Goal: Find specific page/section: Find specific page/section

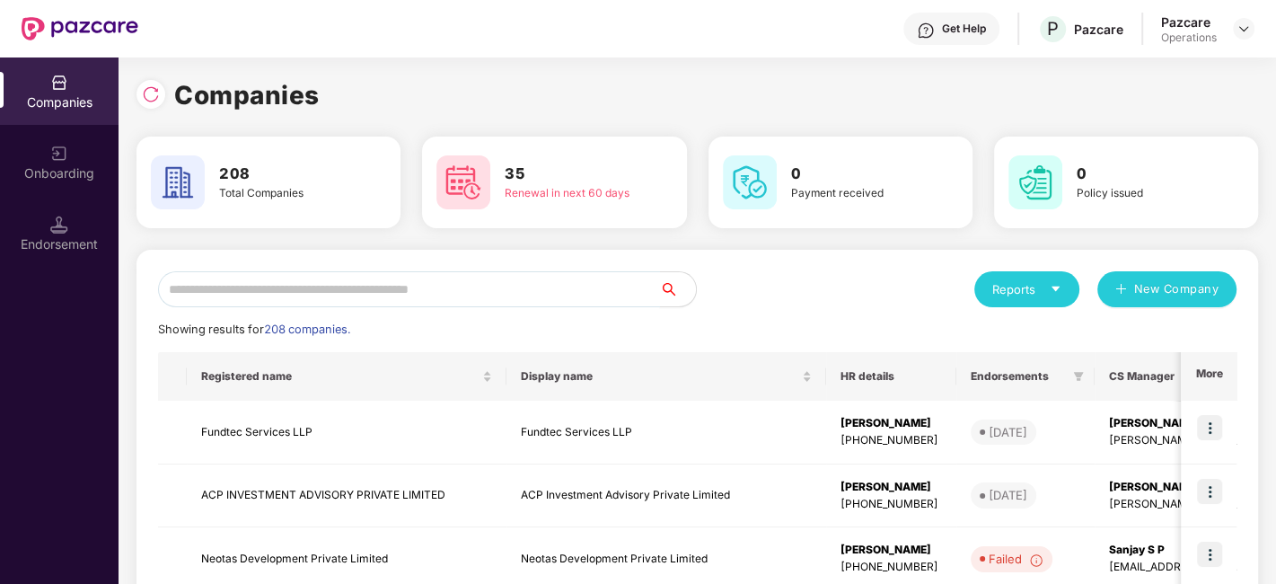
click at [297, 298] on input "text" at bounding box center [409, 289] width 502 height 36
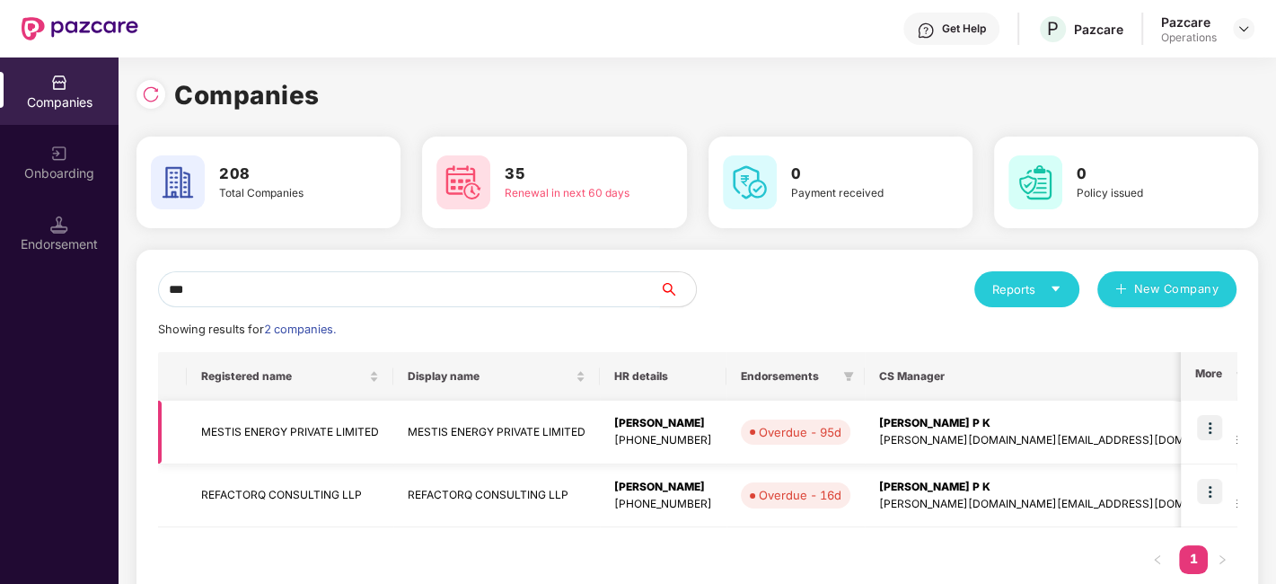
type input "***"
click at [477, 429] on td "MESTIS ENERGY PRIVATE LIMITED" at bounding box center [496, 433] width 207 height 64
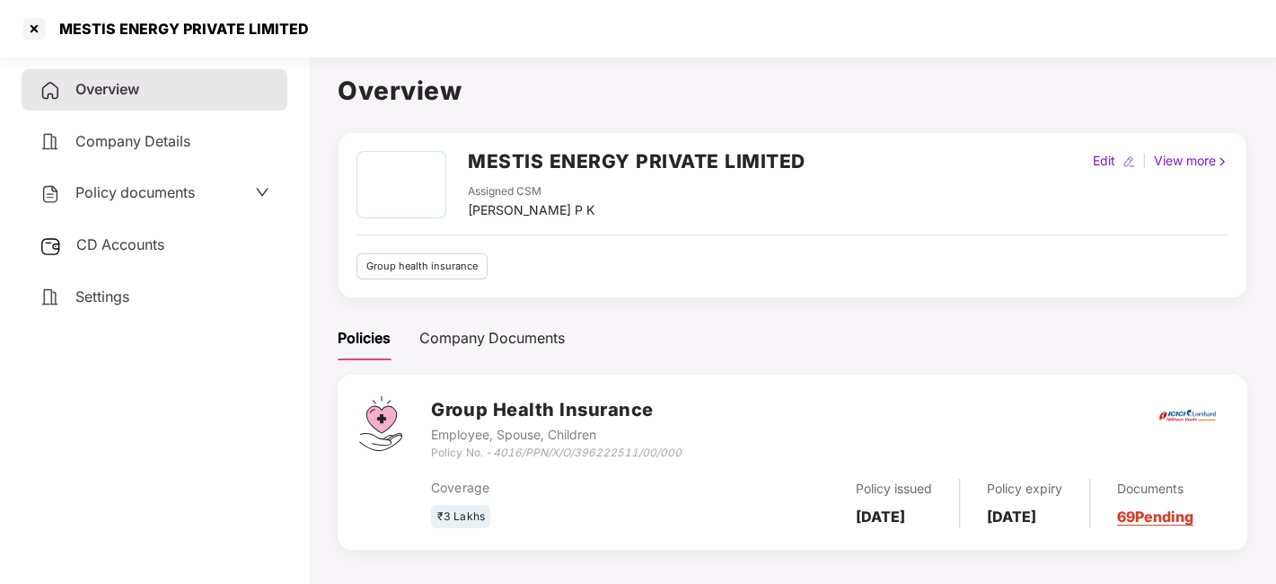
click at [131, 237] on span "CD Accounts" at bounding box center [120, 244] width 88 height 18
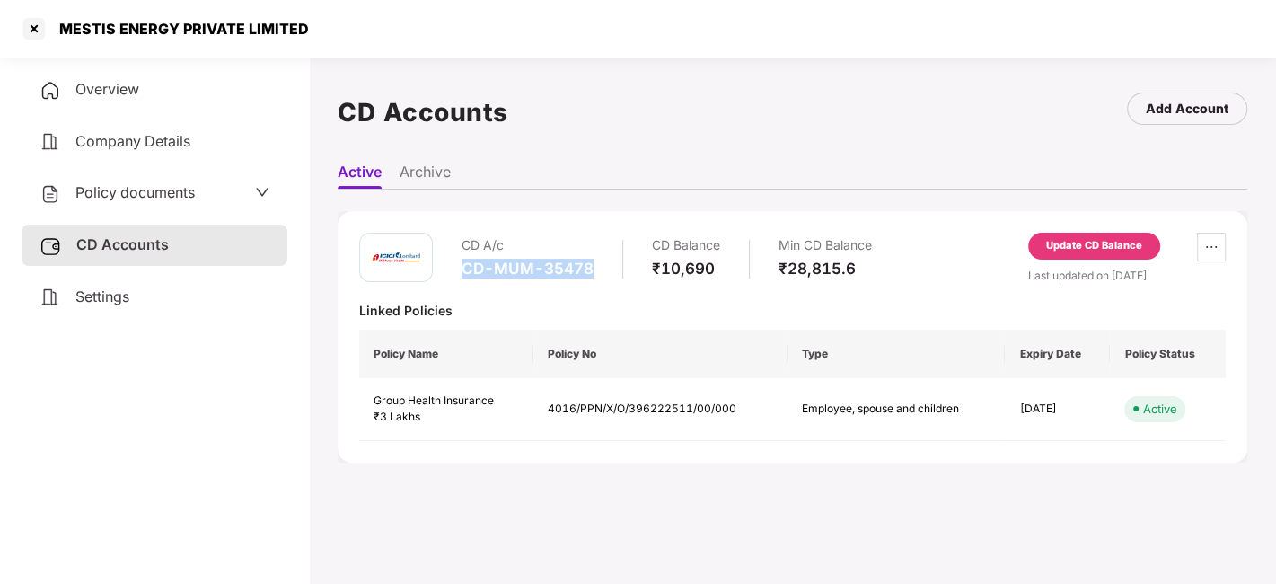
drag, startPoint x: 459, startPoint y: 261, endPoint x: 597, endPoint y: 270, distance: 138.6
click at [597, 270] on div "CD A/c CD-MUM-35478 CD Balance ₹10,690 Min CD Balance ₹28,815.6" at bounding box center [615, 258] width 513 height 51
copy div "CD-MUM-35478"
click at [33, 31] on div at bounding box center [34, 28] width 29 height 29
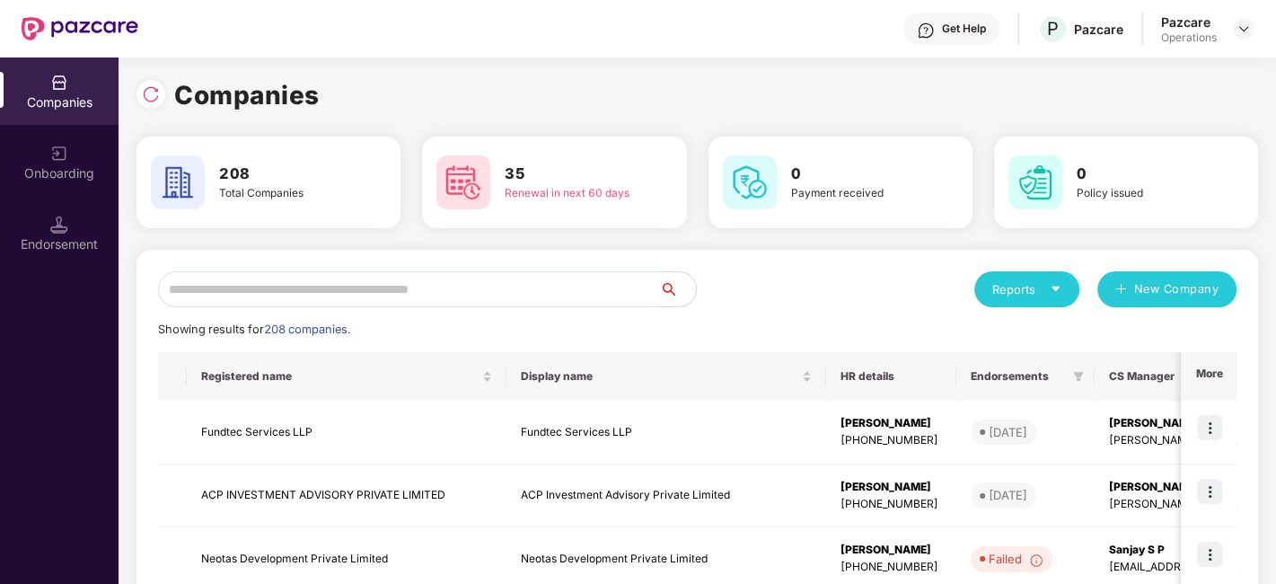
click at [384, 294] on input "text" at bounding box center [409, 289] width 502 height 36
paste input "**********"
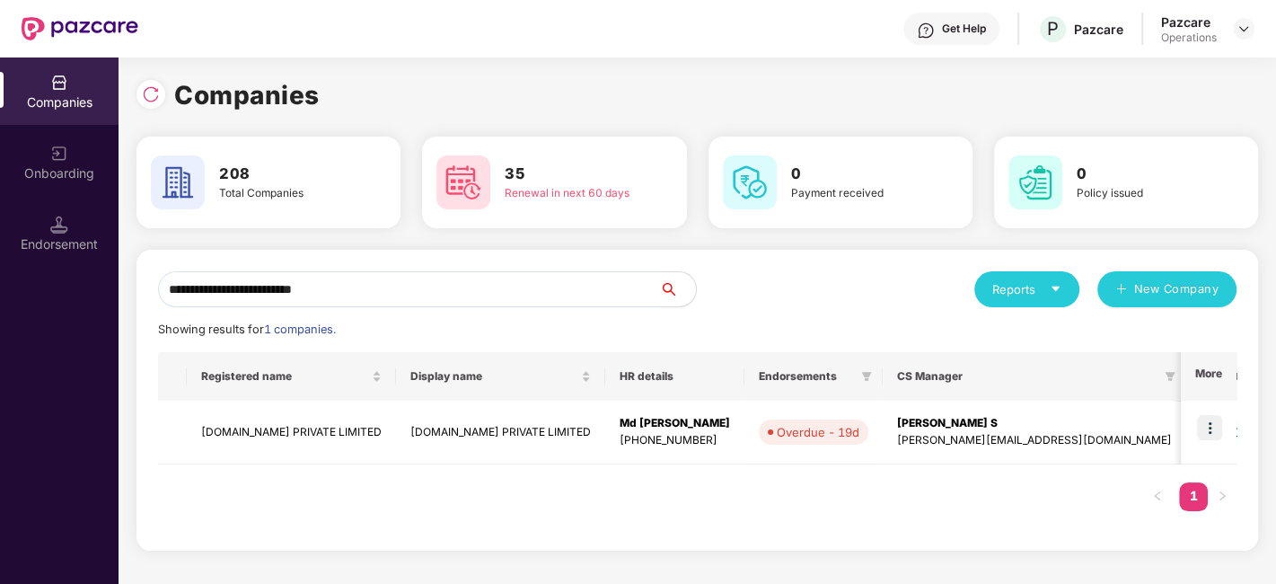
drag, startPoint x: 372, startPoint y: 294, endPoint x: 255, endPoint y: 297, distance: 116.8
click at [255, 297] on input "**********" at bounding box center [409, 289] width 502 height 36
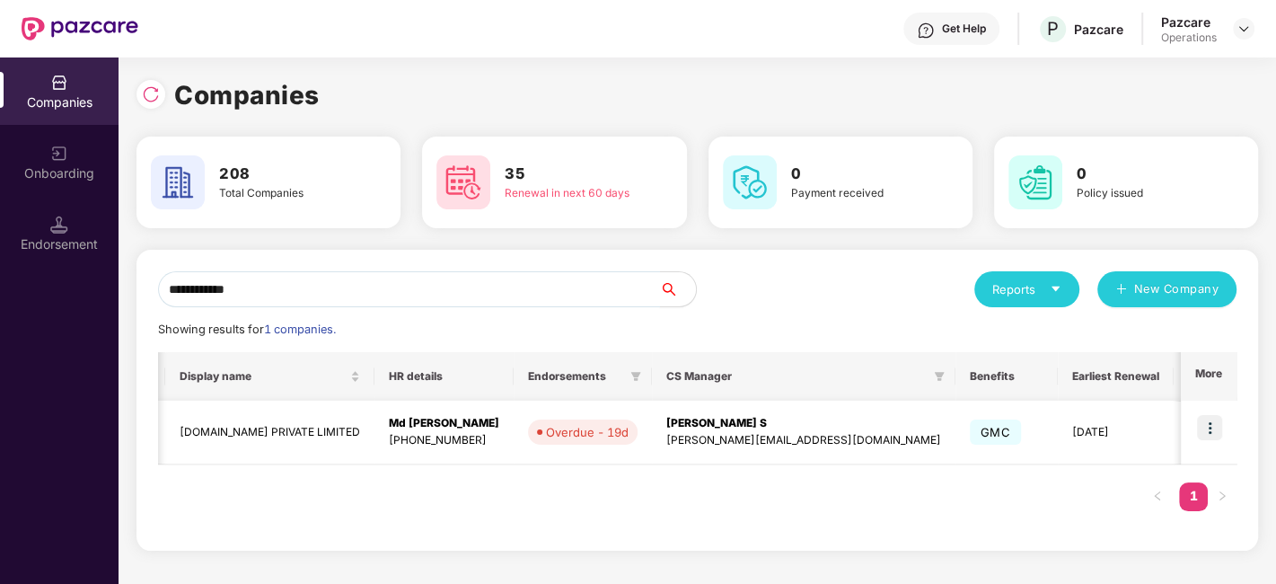
type input "**********"
click at [297, 425] on td "PROSPERR.IO PRIVATE LIMITED" at bounding box center [269, 433] width 209 height 64
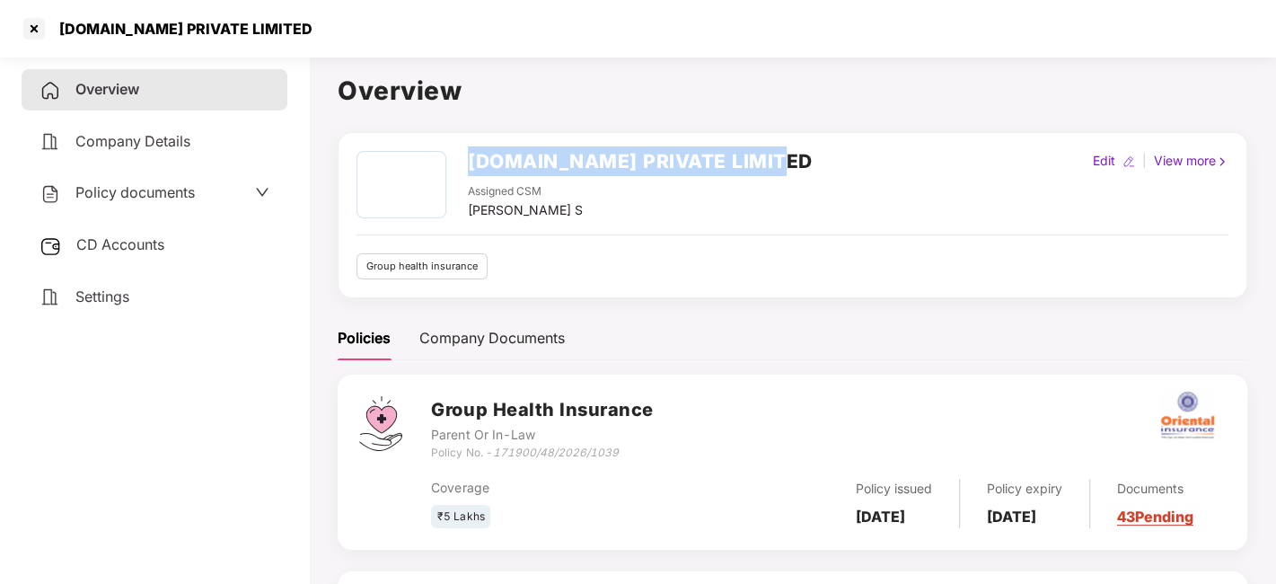
drag, startPoint x: 465, startPoint y: 159, endPoint x: 826, endPoint y: 164, distance: 361.1
click at [826, 164] on div "PROSPERR.IO PRIVATE LIMITED Assigned CSM Shivakumar S Edit | View more" at bounding box center [793, 185] width 872 height 69
copy h2 "PROSPERR.IO PRIVATE LIMITED"
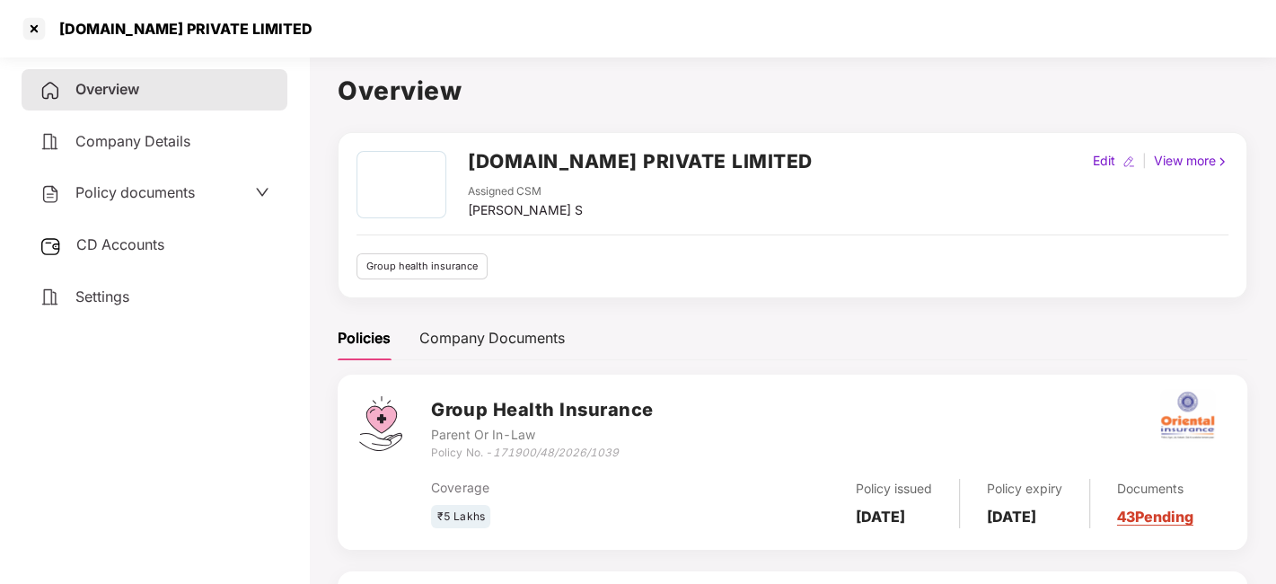
click at [152, 186] on span "Policy documents" at bounding box center [134, 192] width 119 height 18
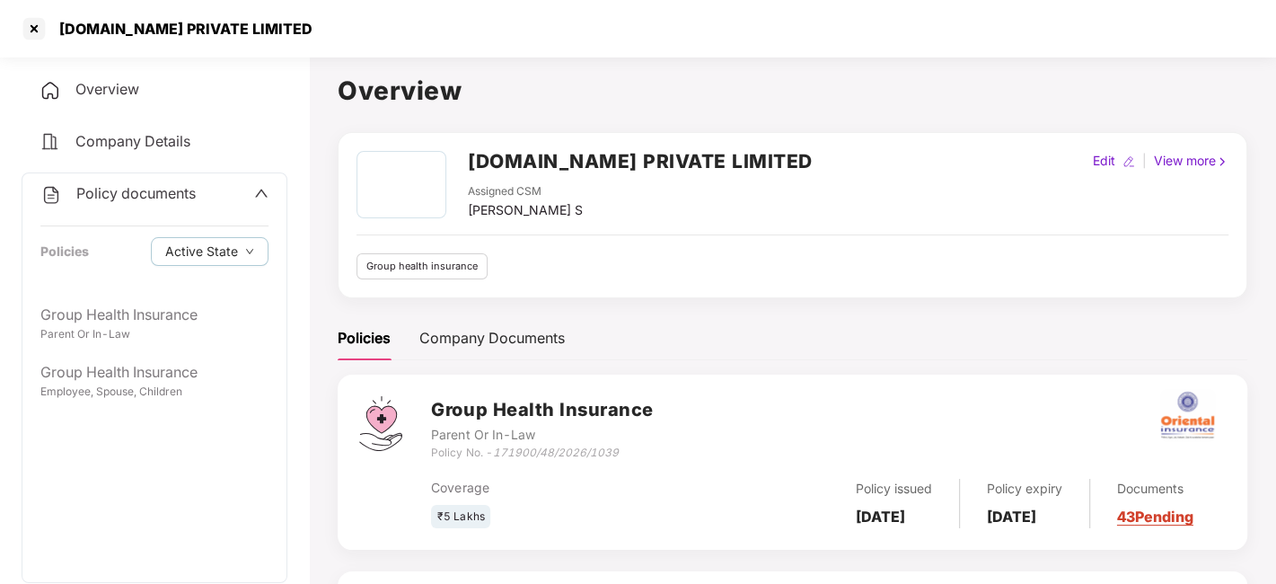
scroll to position [214, 0]
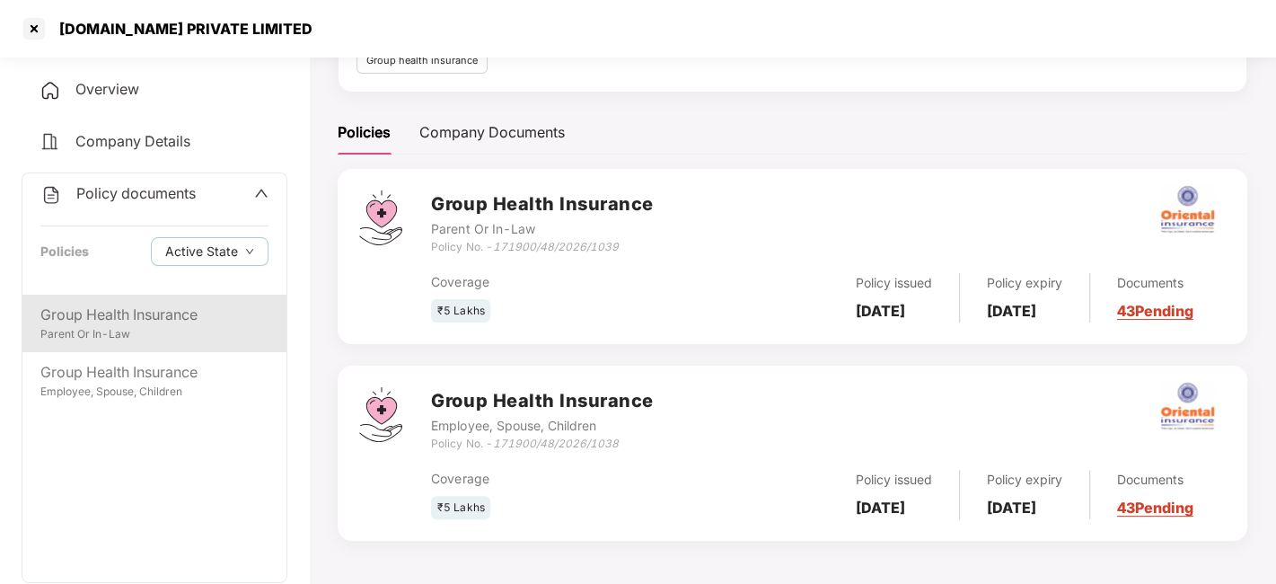
click at [128, 312] on div "Group Health Insurance" at bounding box center [154, 315] width 228 height 22
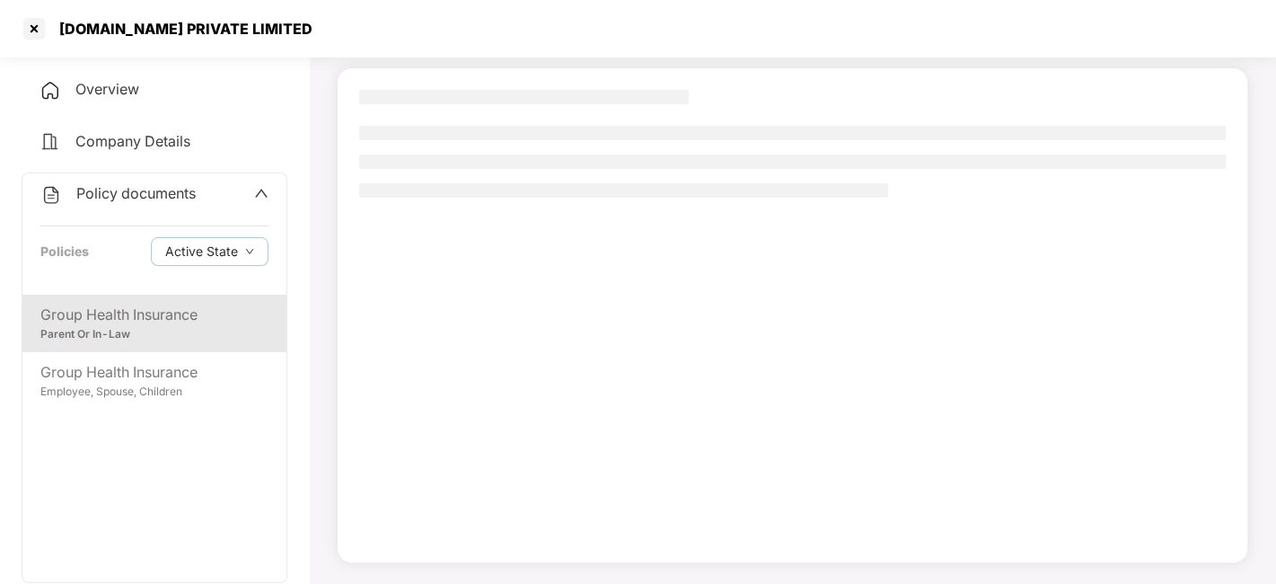
scroll to position [111, 0]
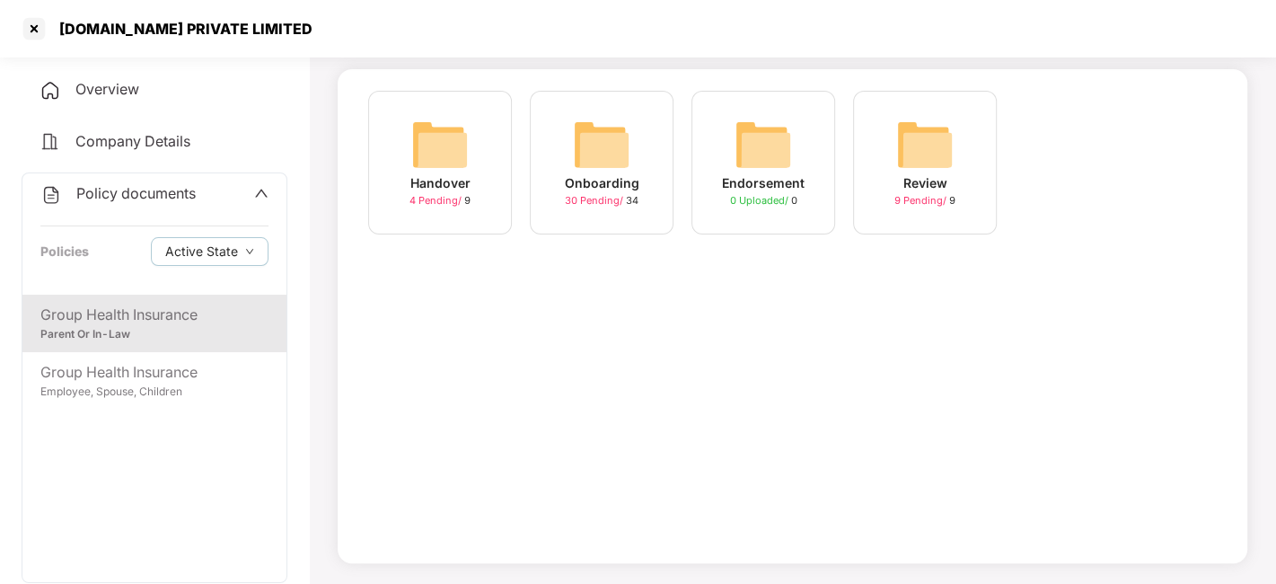
click at [592, 198] on span "30 Pending /" at bounding box center [595, 200] width 61 height 13
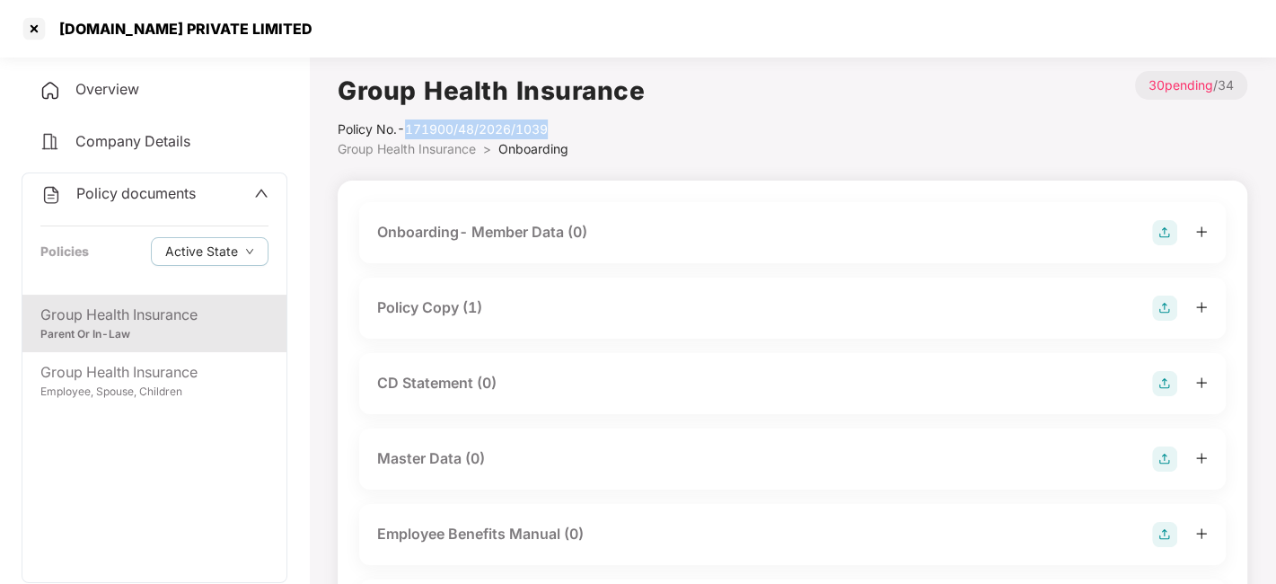
drag, startPoint x: 411, startPoint y: 121, endPoint x: 567, endPoint y: 125, distance: 155.4
click at [567, 125] on div "Policy No.- 171900/48/2026/1039" at bounding box center [491, 129] width 307 height 20
copy div "171900/48/2026/1039"
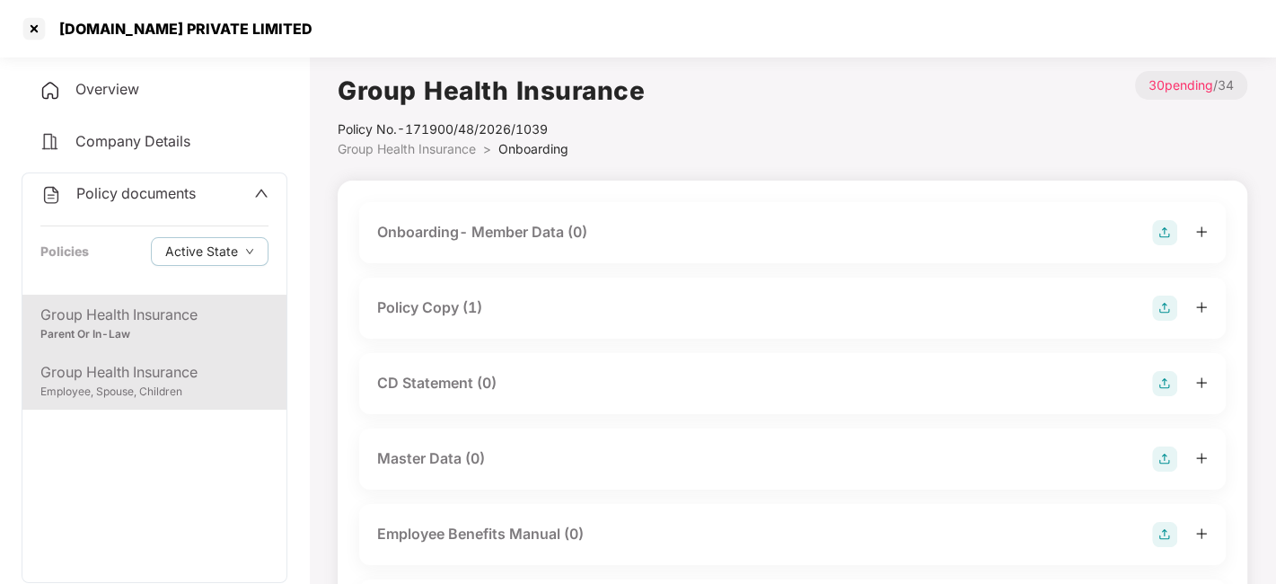
click at [188, 390] on div "Employee, Spouse, Children" at bounding box center [154, 392] width 228 height 17
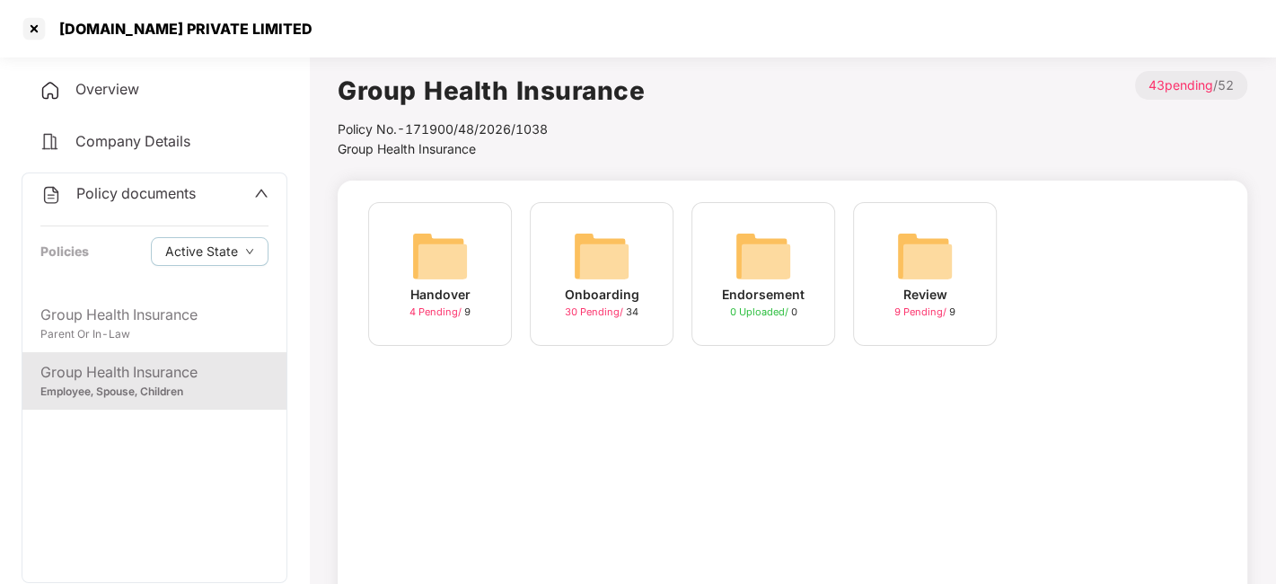
click at [597, 310] on span "30 Pending /" at bounding box center [595, 311] width 61 height 13
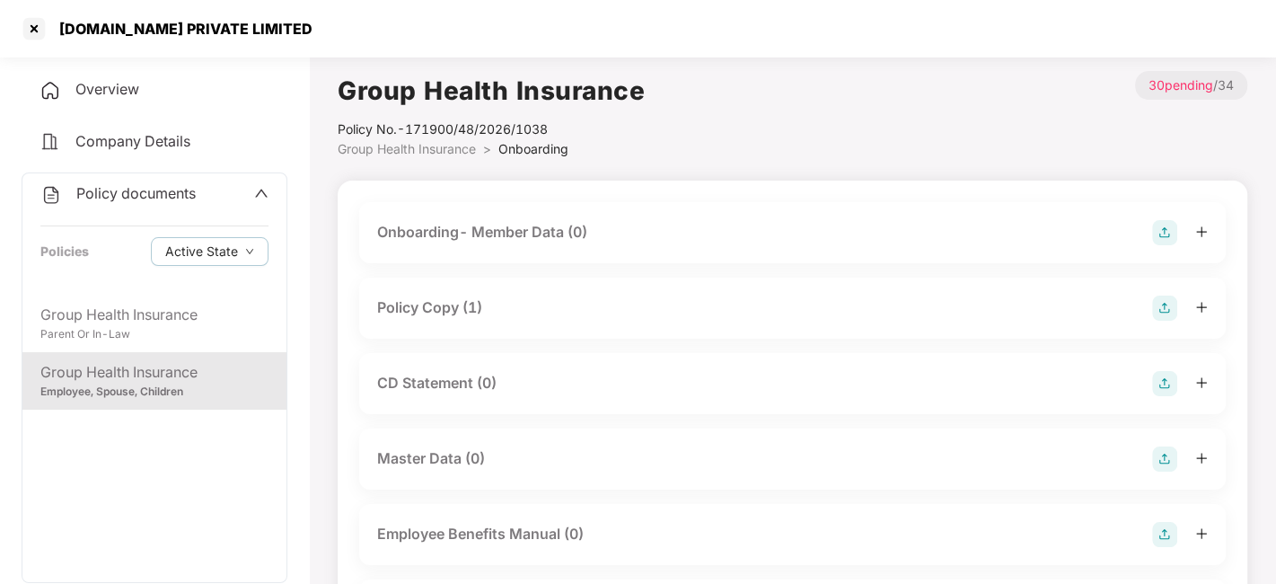
click at [498, 300] on div "Policy Copy (1)" at bounding box center [792, 307] width 831 height 25
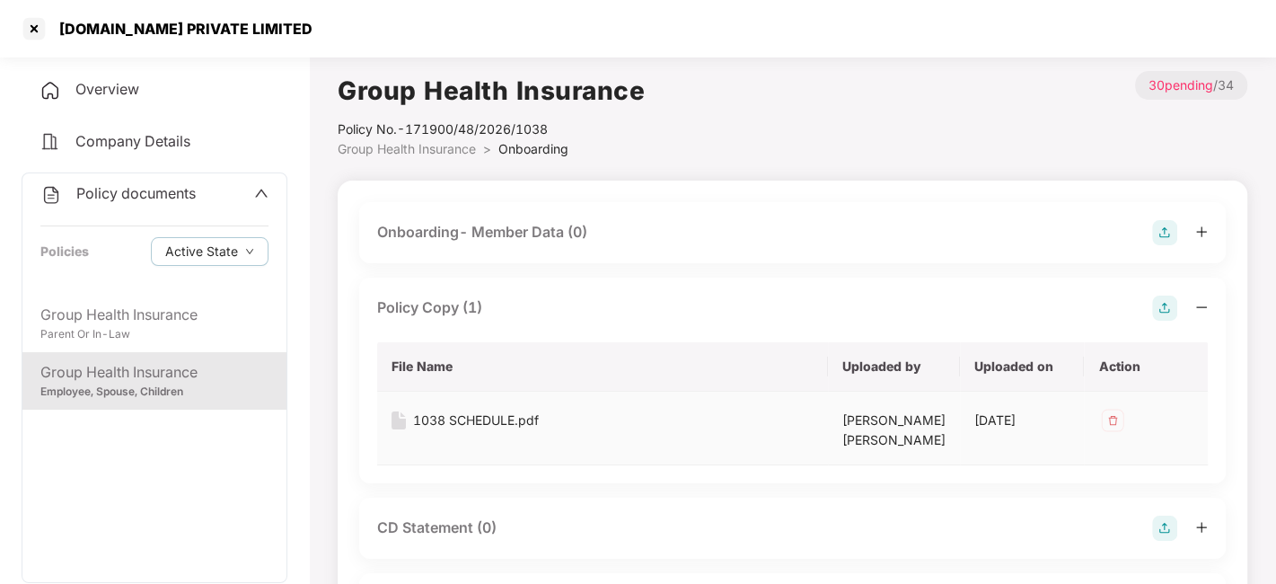
click at [492, 417] on div "1038 SCHEDULE.pdf" at bounding box center [476, 420] width 126 height 20
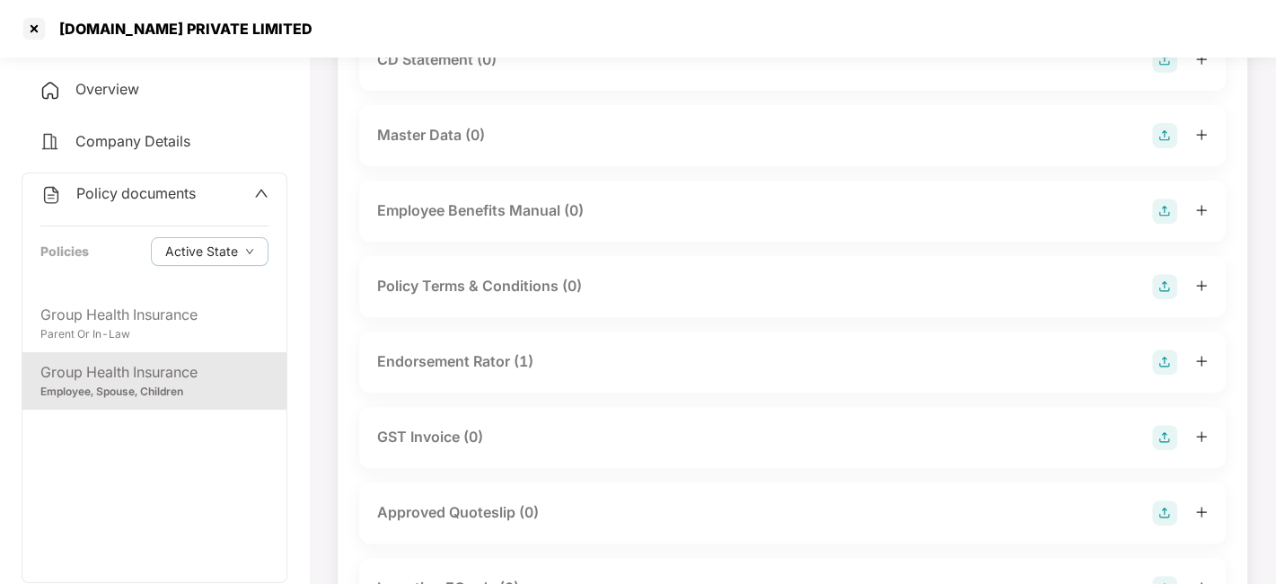
scroll to position [469, 0]
click at [468, 357] on div "Endorsement Rator (1)" at bounding box center [455, 360] width 156 height 22
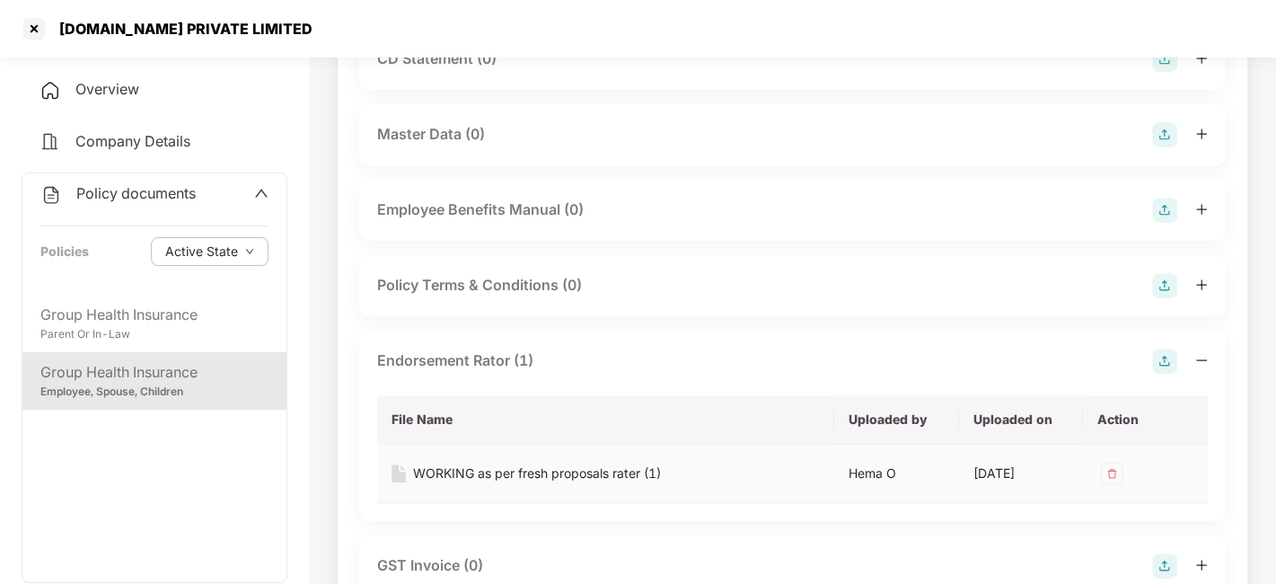
click at [472, 473] on div "WORKING as per fresh proposals rater (1)" at bounding box center [537, 473] width 248 height 20
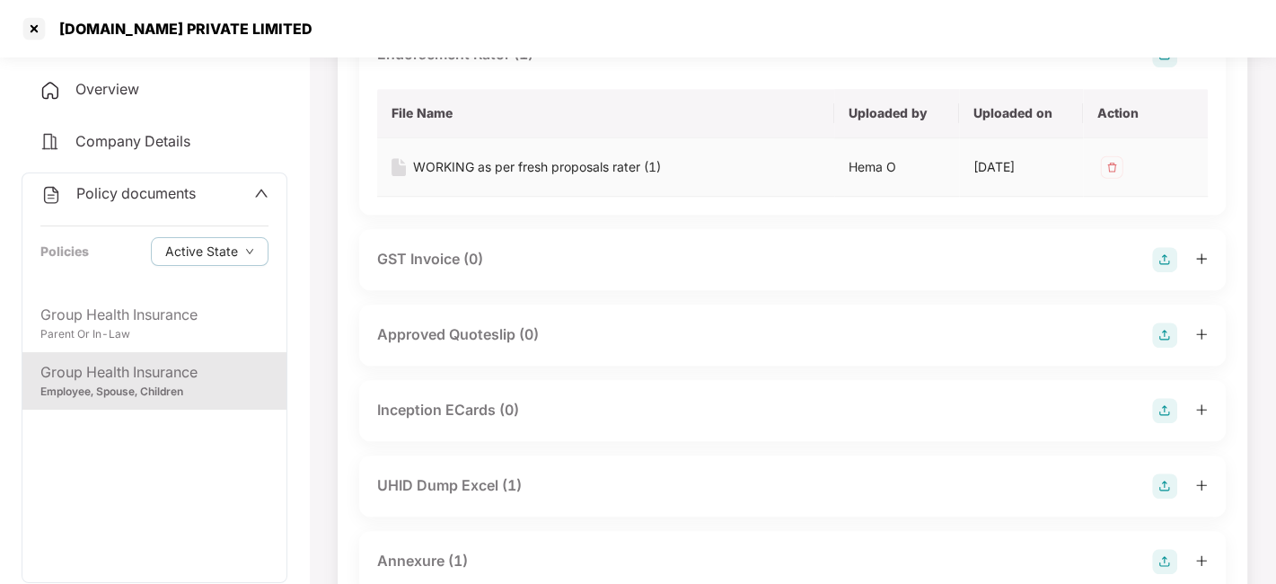
click at [472, 474] on div "UHID Dump Excel (1)" at bounding box center [449, 485] width 145 height 22
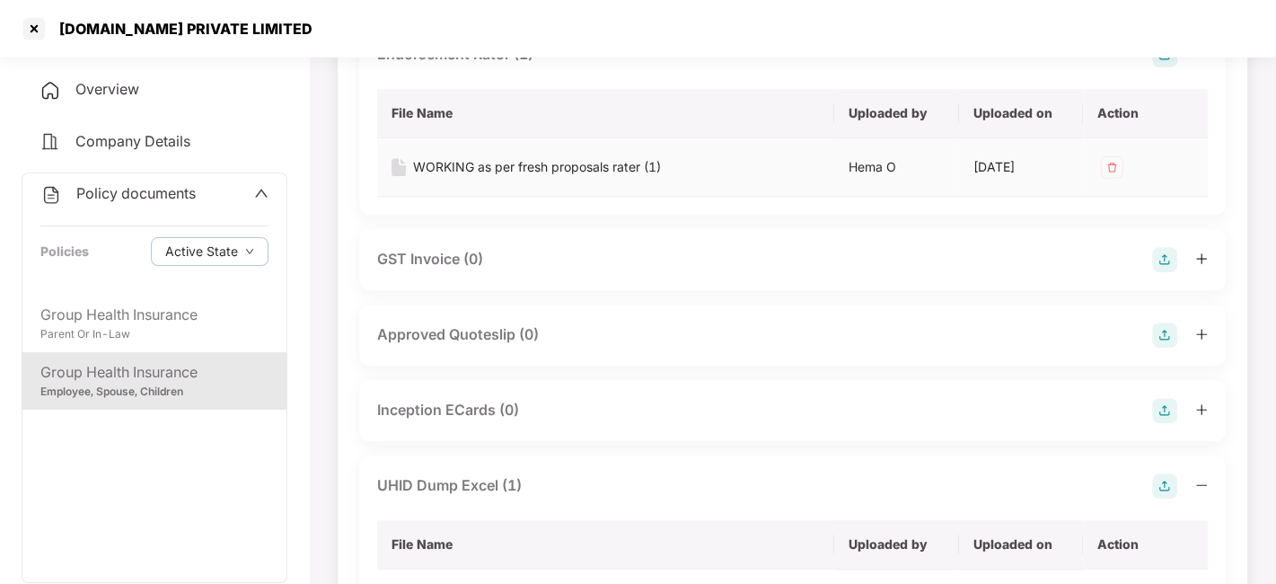
scroll to position [974, 0]
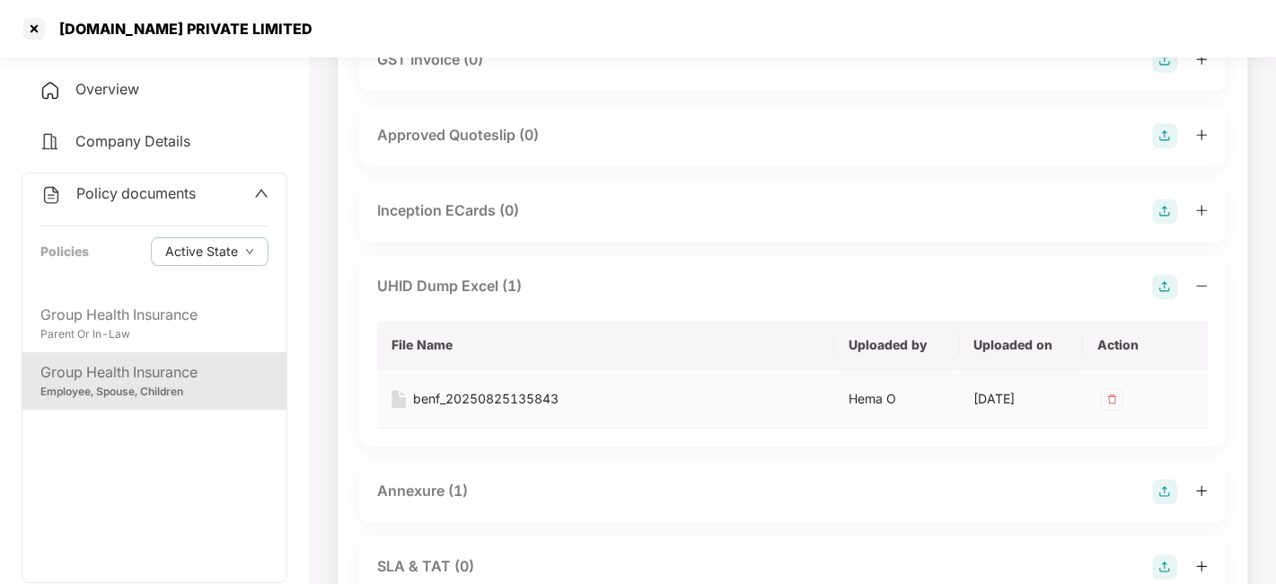
click at [459, 390] on div "benf_20250825135843" at bounding box center [485, 399] width 145 height 20
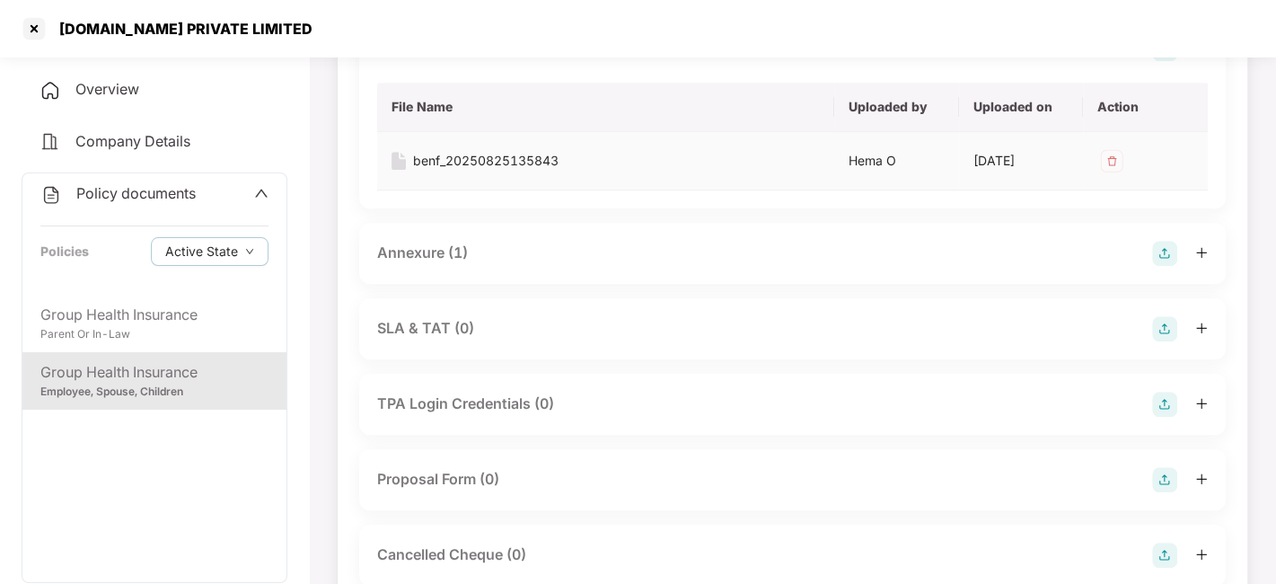
scroll to position [1226, 0]
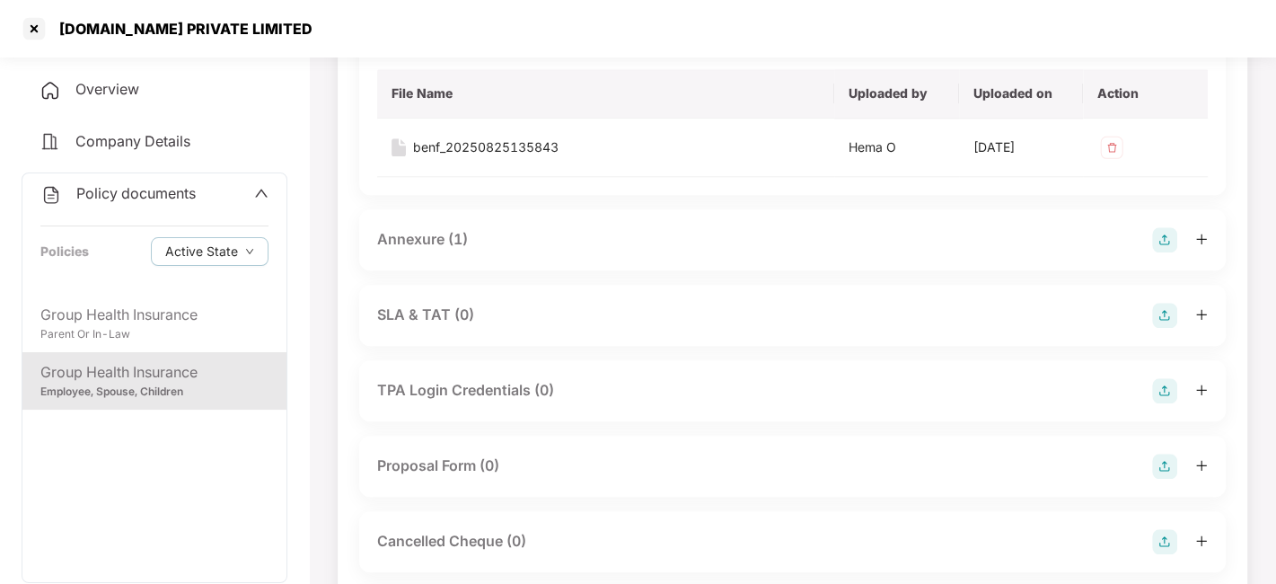
click at [424, 234] on div "Annexure (1)" at bounding box center [422, 239] width 91 height 22
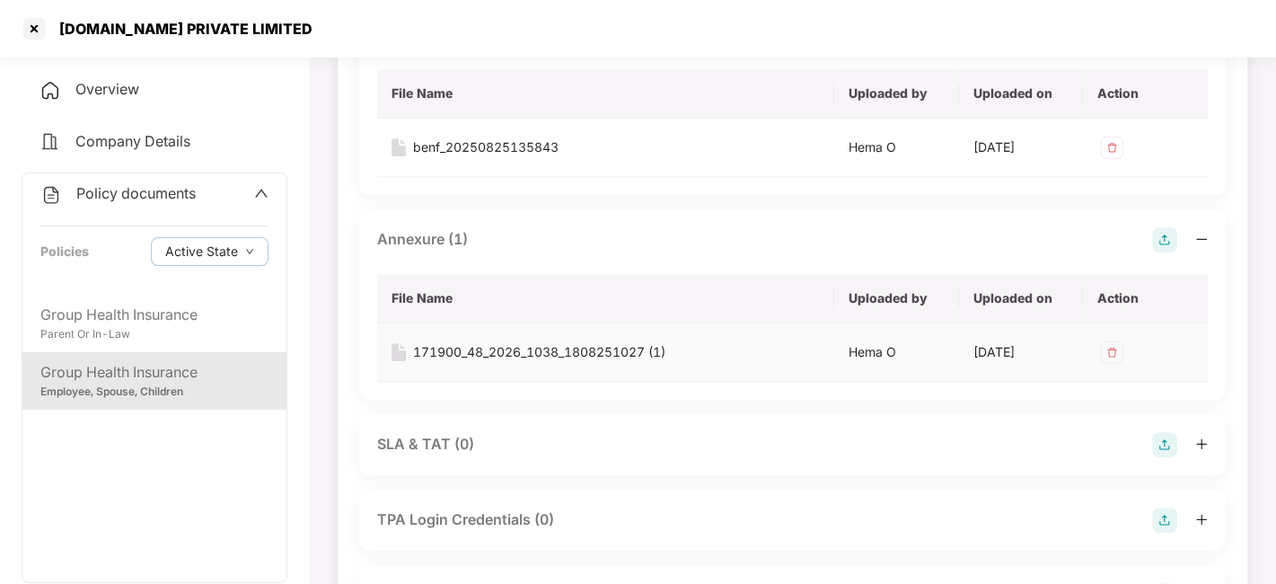
click at [497, 347] on div "171900_48_2026_1038_1808251027 (1)" at bounding box center [539, 352] width 252 height 20
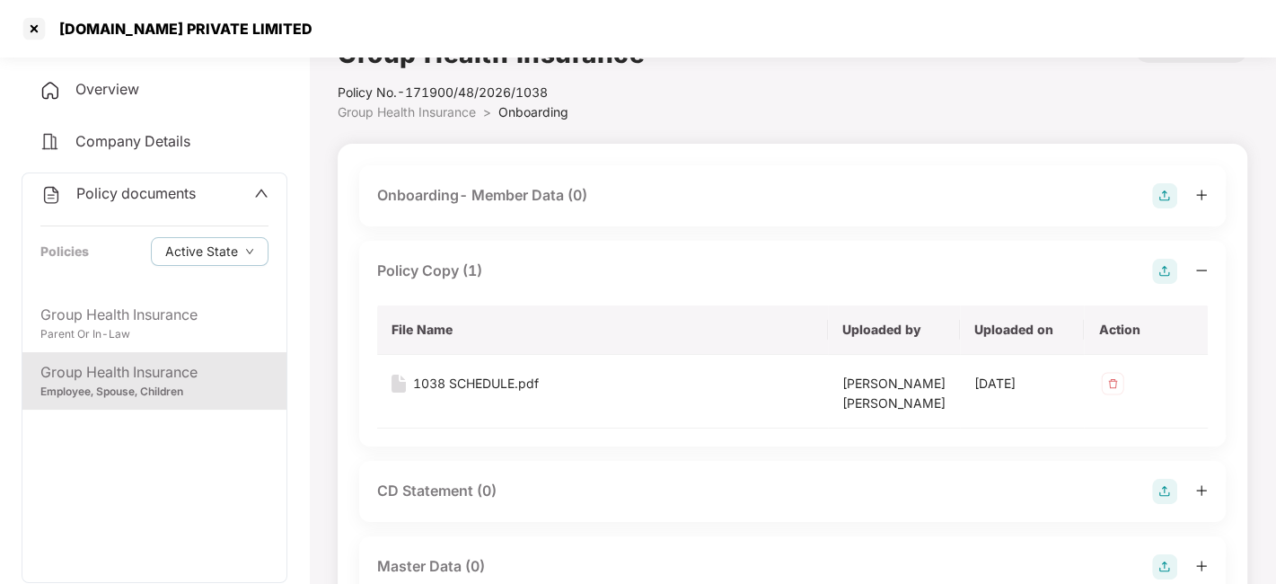
scroll to position [0, 0]
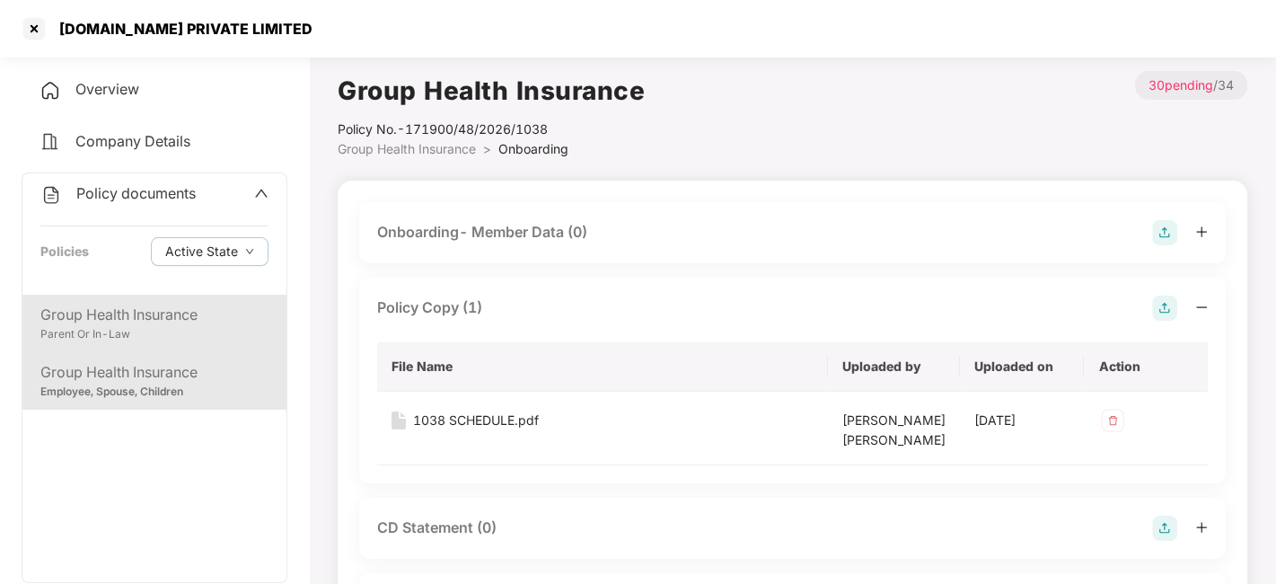
click at [202, 315] on div "Group Health Insurance" at bounding box center [154, 315] width 228 height 22
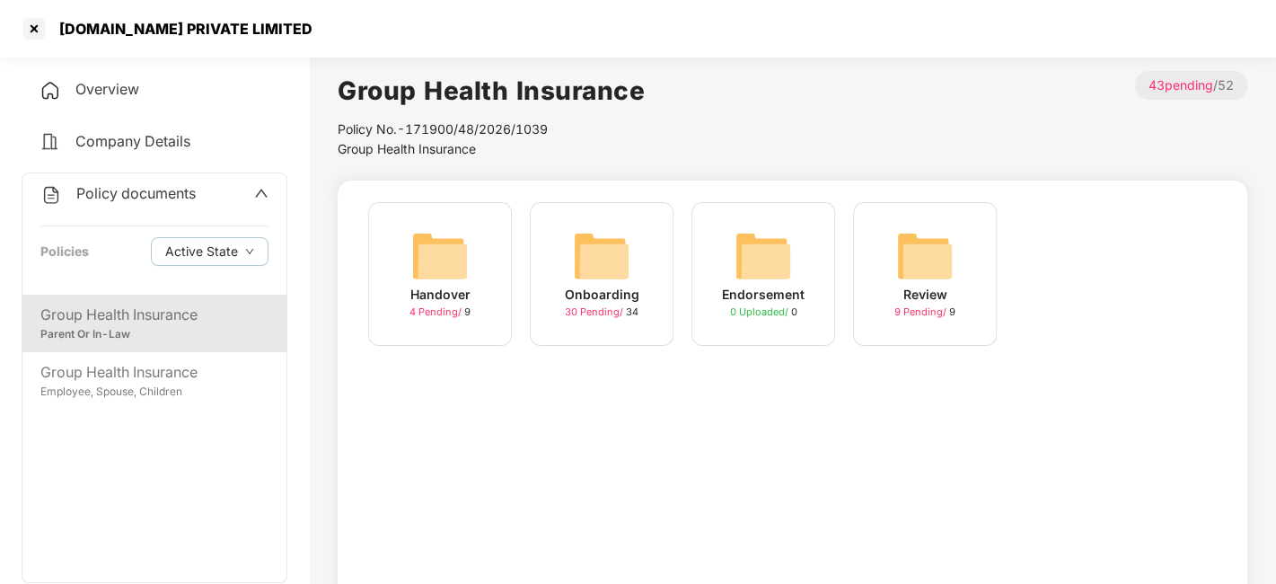
click at [586, 309] on span "30 Pending /" at bounding box center [595, 311] width 61 height 13
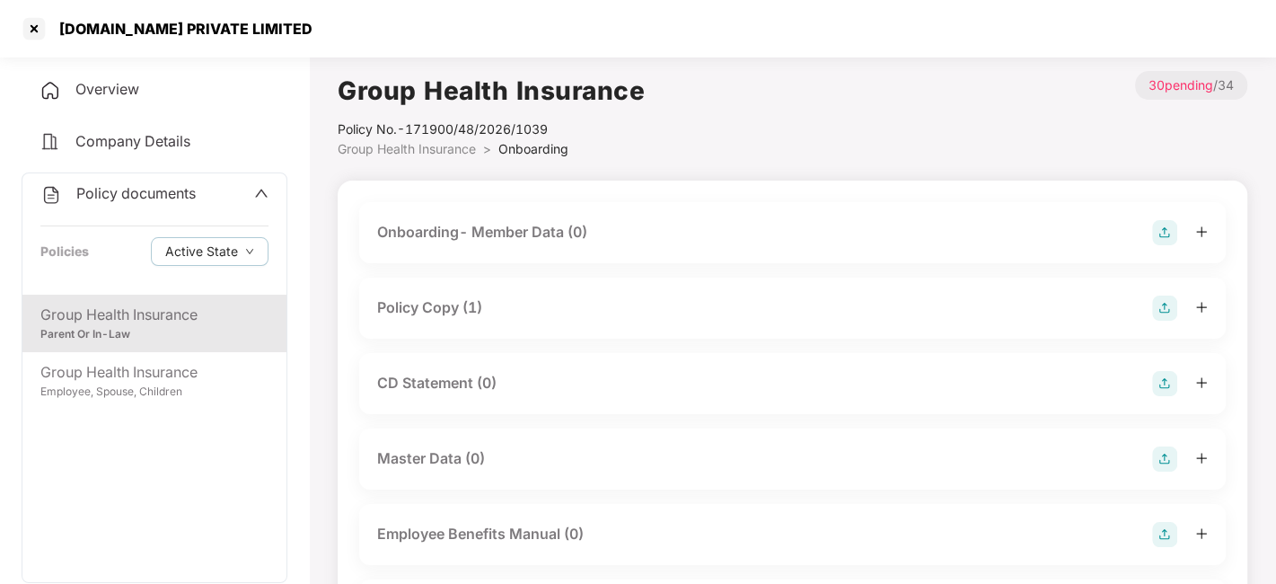
click at [586, 309] on div "Policy Copy (1)" at bounding box center [792, 307] width 831 height 25
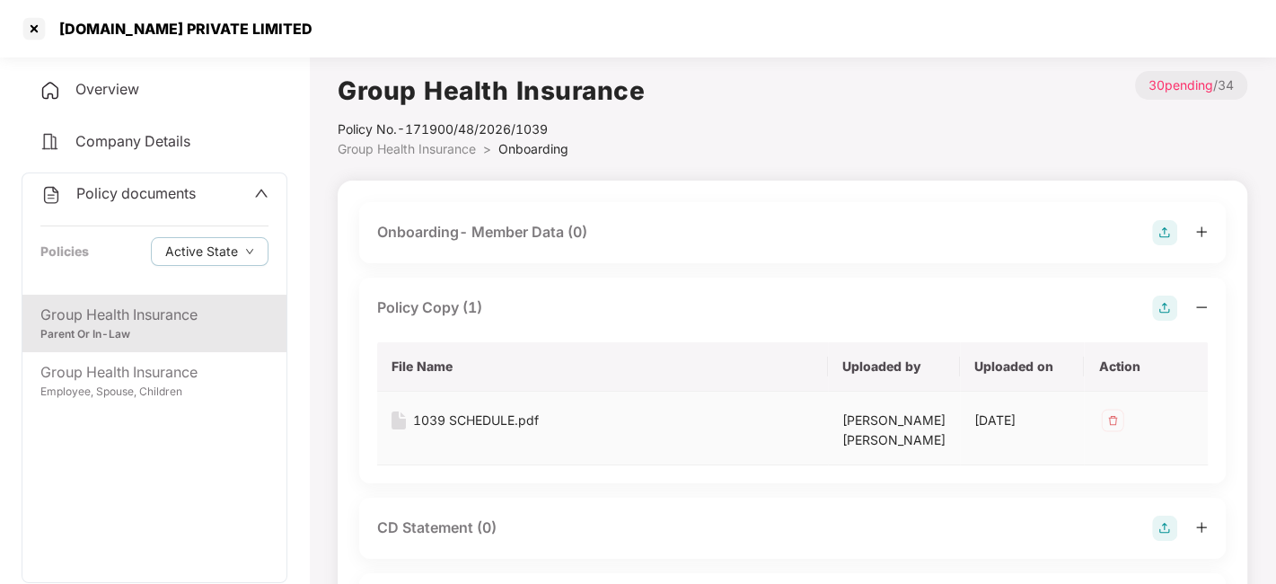
click at [429, 423] on div "1039 SCHEDULE.pdf" at bounding box center [476, 420] width 126 height 20
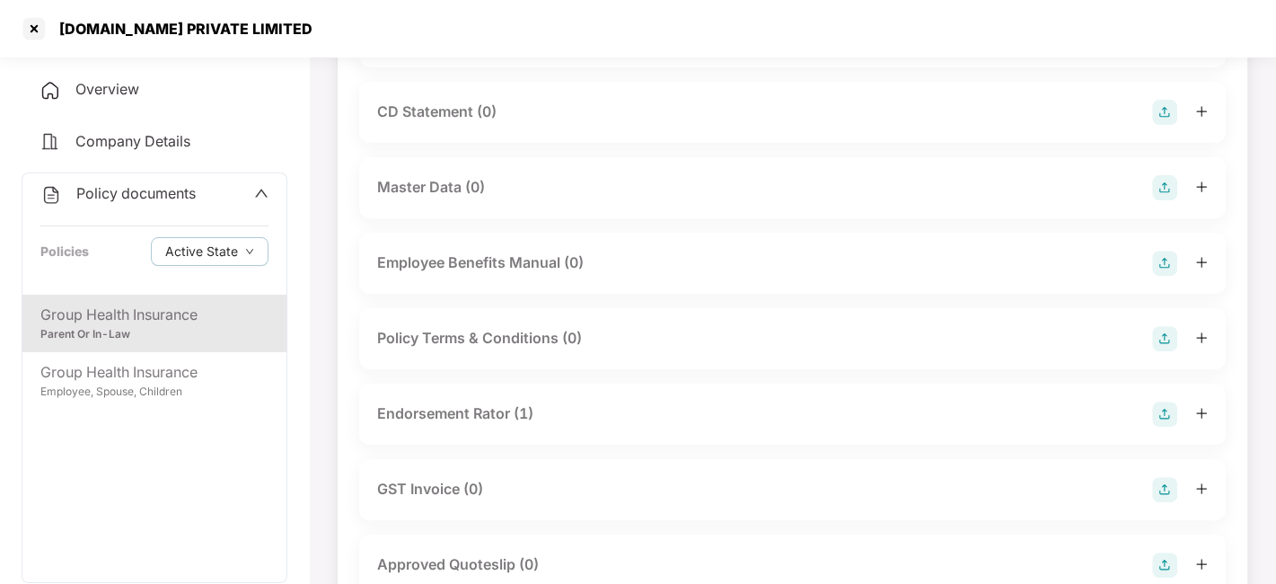
scroll to position [431, 0]
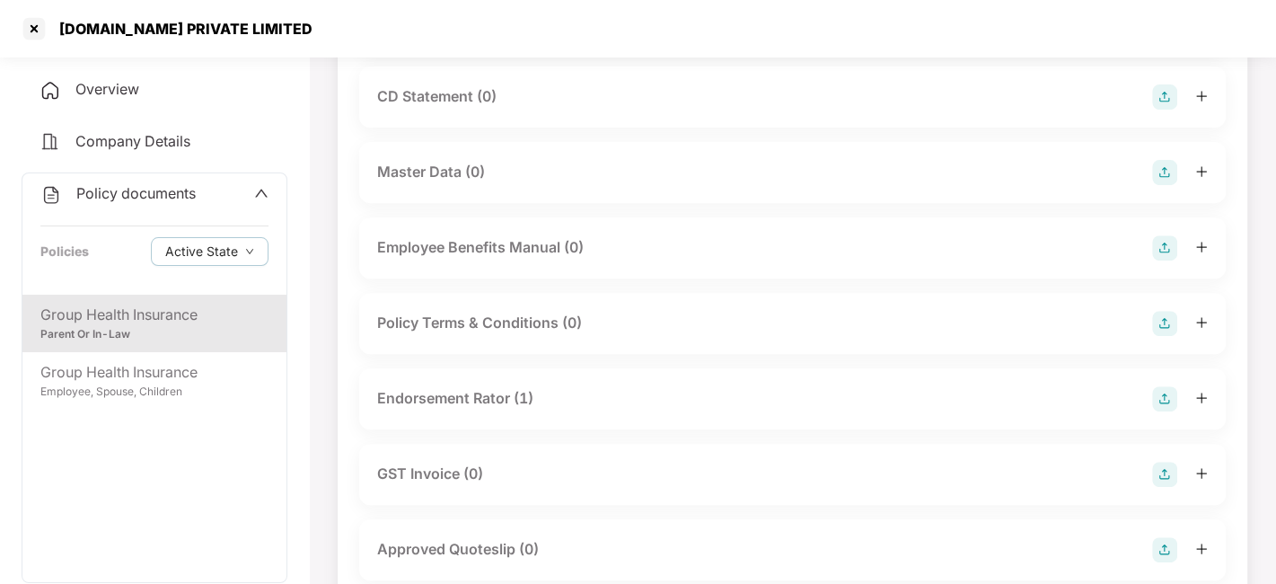
click at [490, 393] on div "Endorsement Rator (1)" at bounding box center [455, 398] width 156 height 22
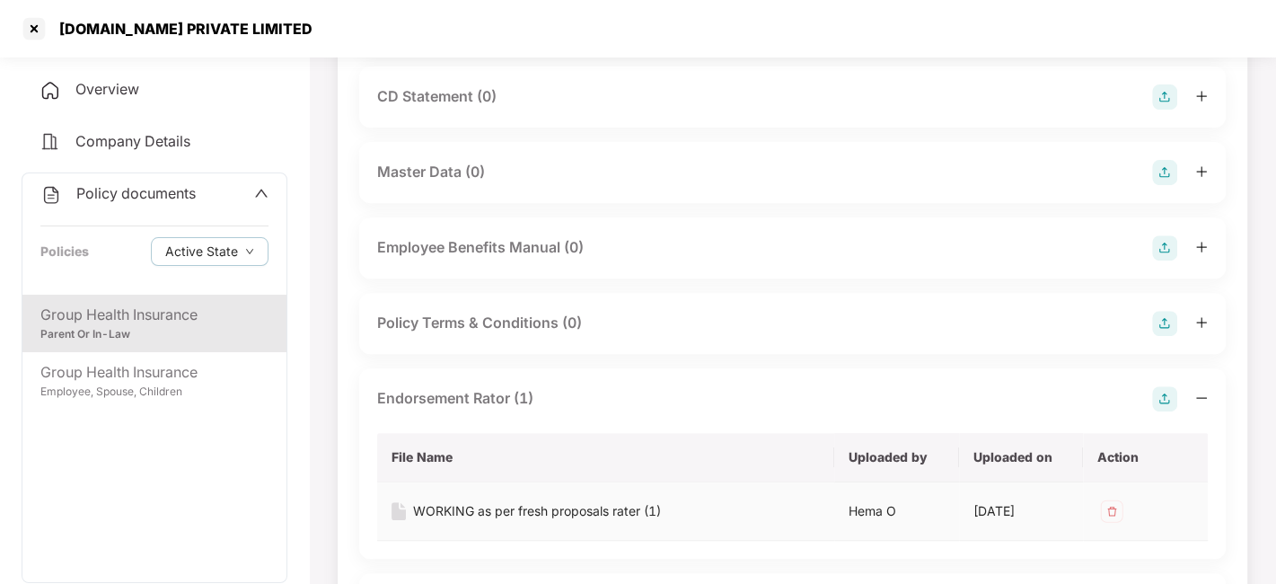
click at [436, 507] on div "WORKING as per fresh proposals rater (1)" at bounding box center [537, 511] width 248 height 20
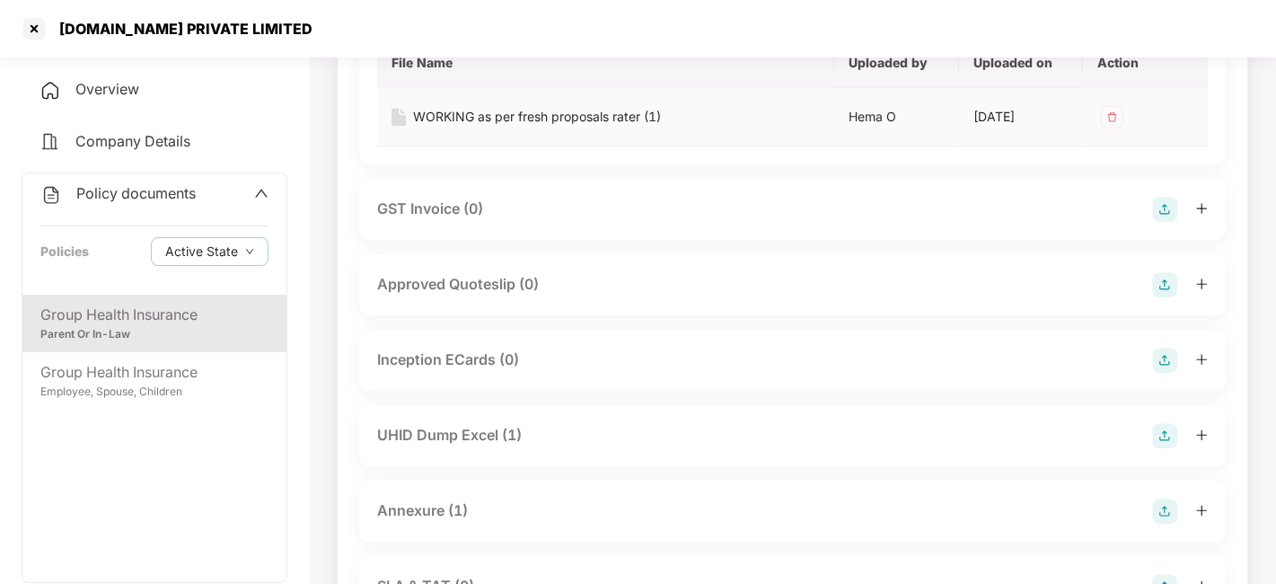
scroll to position [826, 0]
click at [433, 419] on div "UHID Dump Excel (1)" at bounding box center [792, 434] width 867 height 61
click at [451, 442] on div "UHID Dump Excel (1)" at bounding box center [449, 434] width 145 height 22
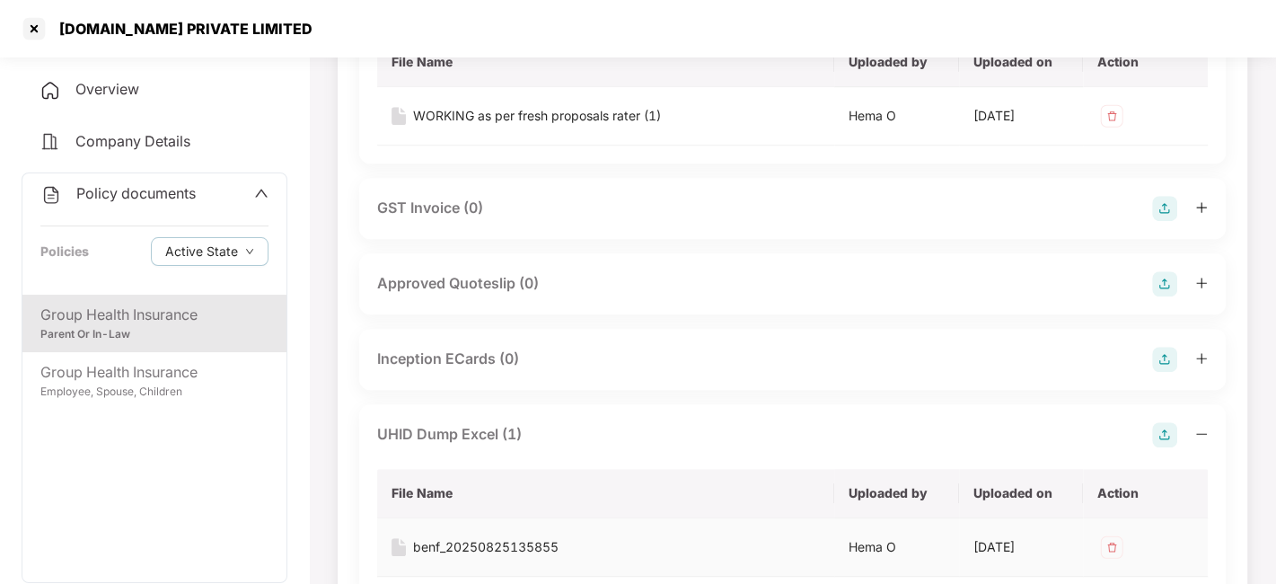
click at [485, 543] on div "benf_20250825135855" at bounding box center [485, 547] width 145 height 20
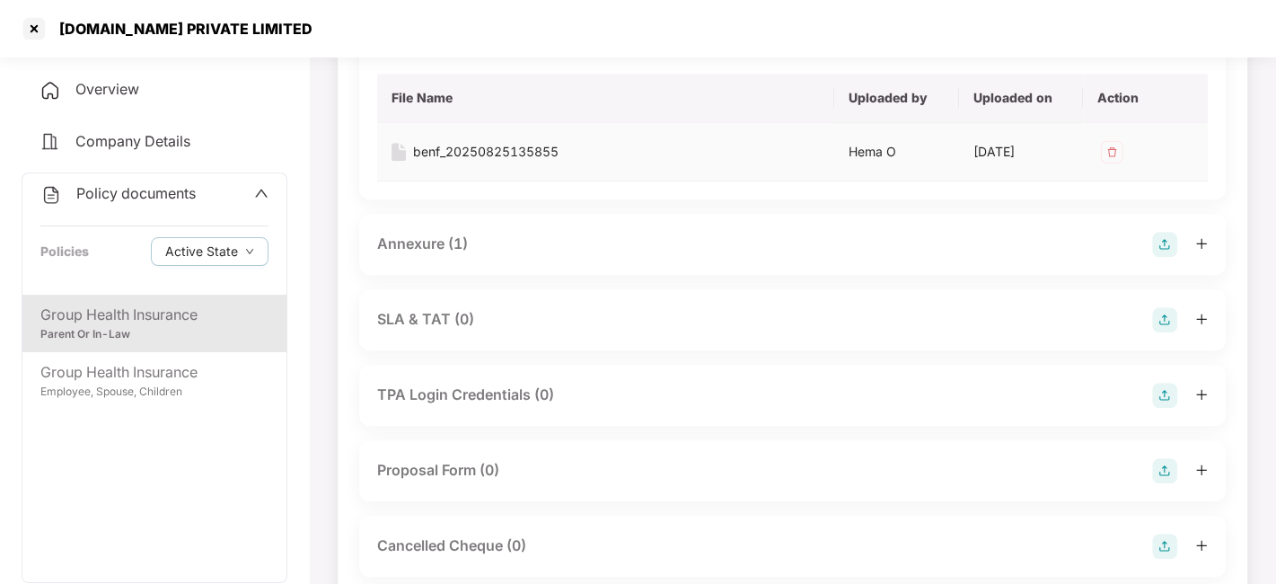
scroll to position [1222, 0]
click at [440, 248] on div "Annexure (1)" at bounding box center [422, 243] width 91 height 22
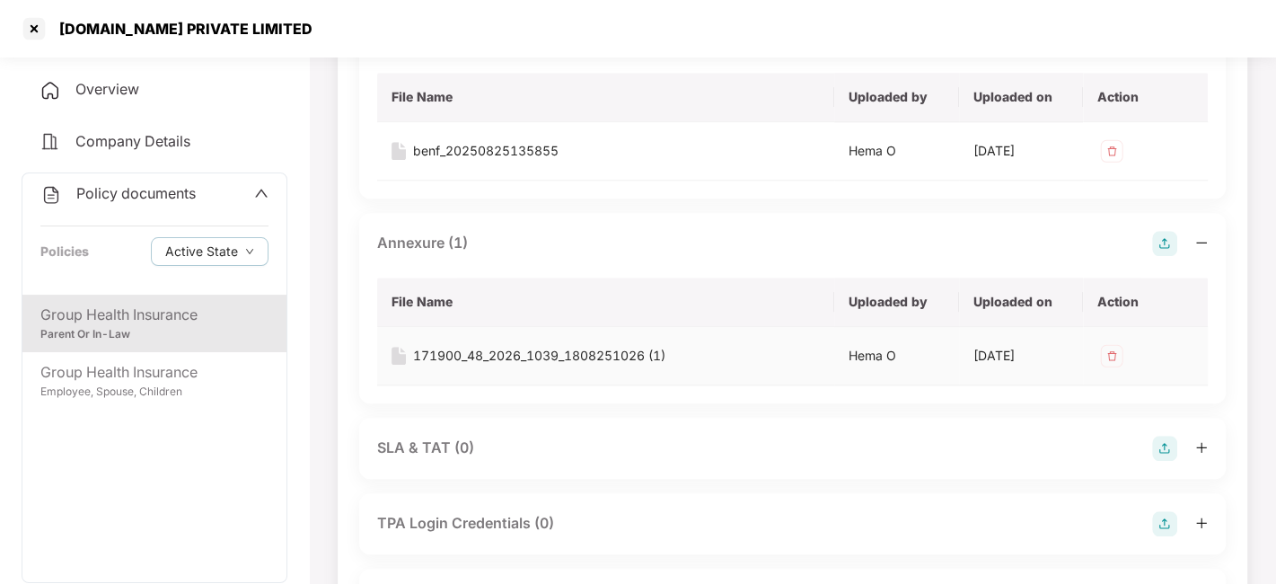
click at [474, 349] on div "171900_48_2026_1039_1808251026 (1)" at bounding box center [539, 356] width 252 height 20
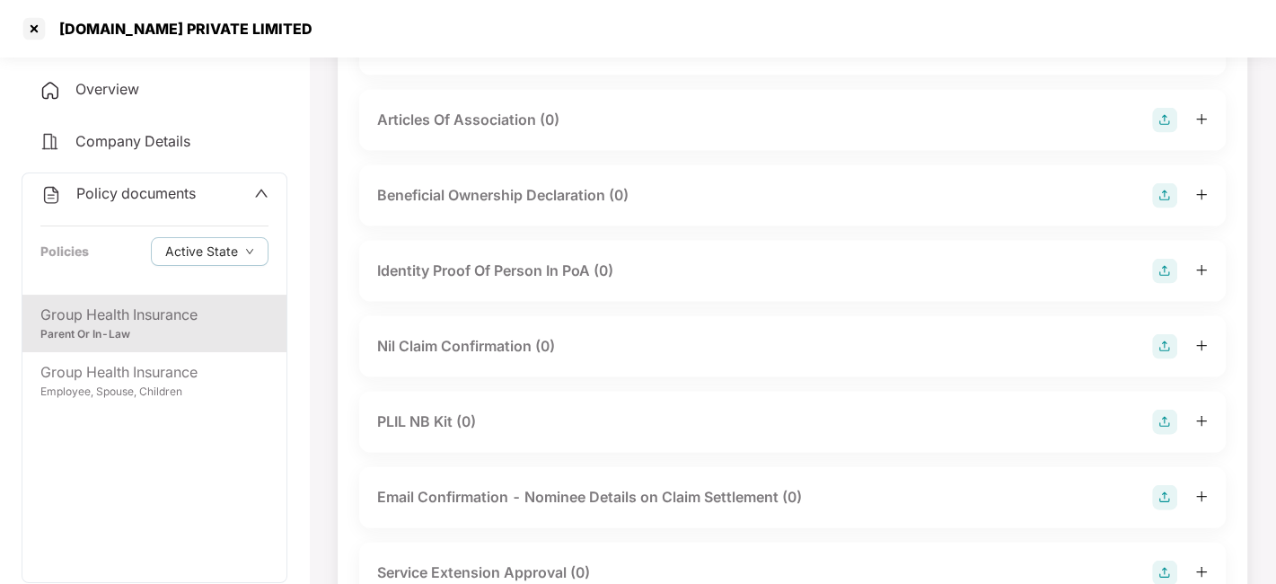
scroll to position [2755, 0]
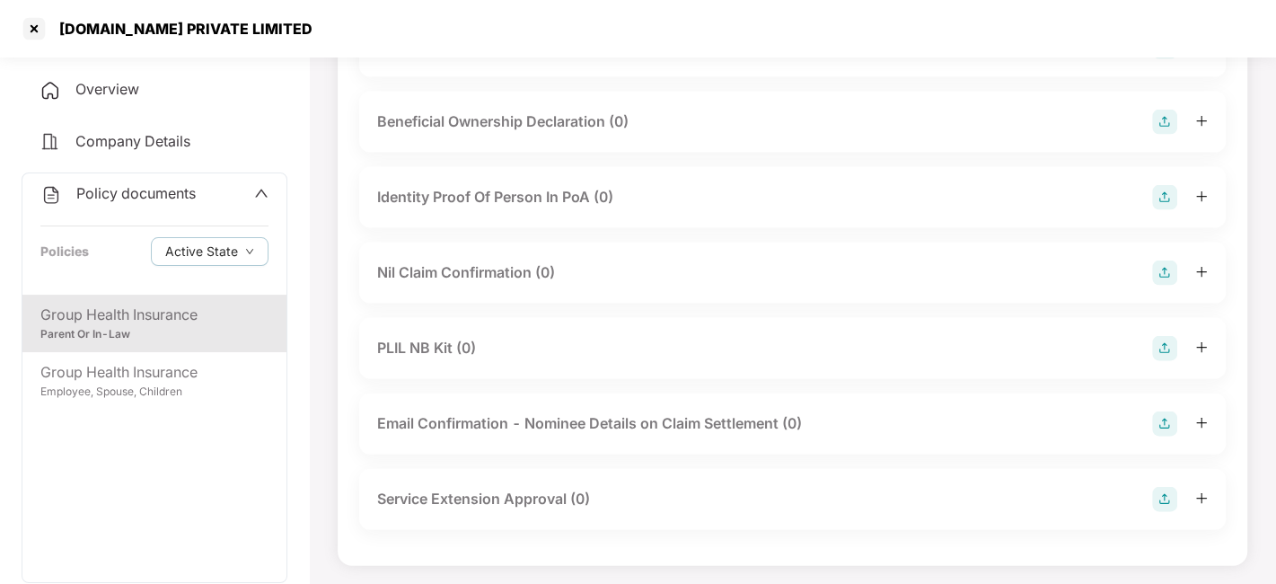
click at [256, 197] on icon "up" at bounding box center [261, 193] width 14 height 14
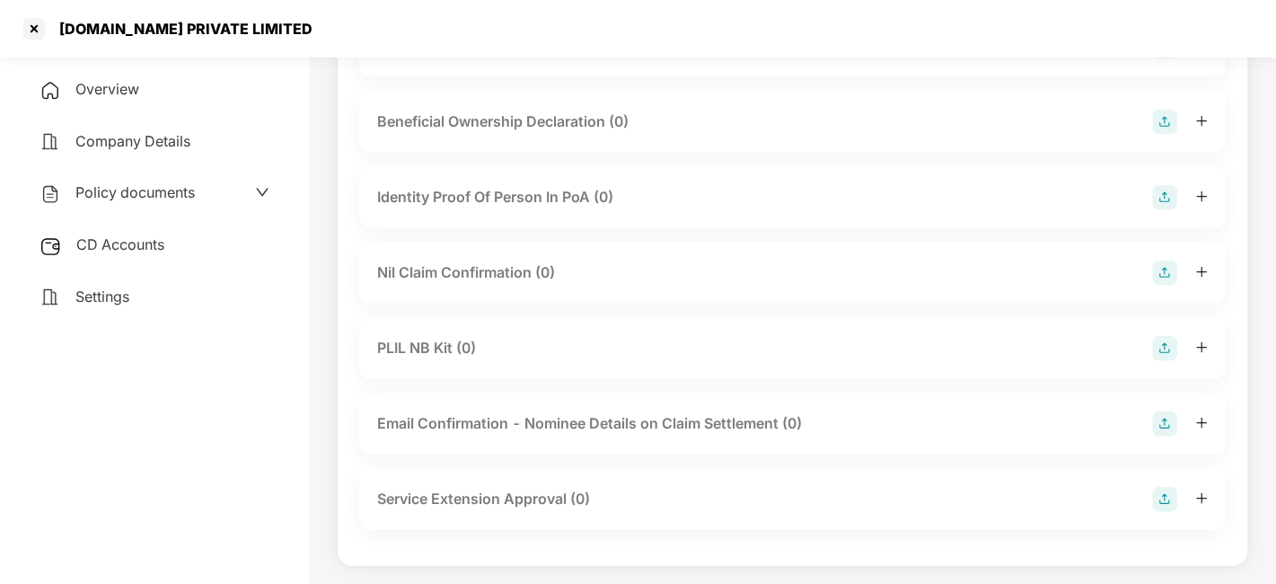
click at [174, 247] on div "CD Accounts" at bounding box center [155, 245] width 266 height 41
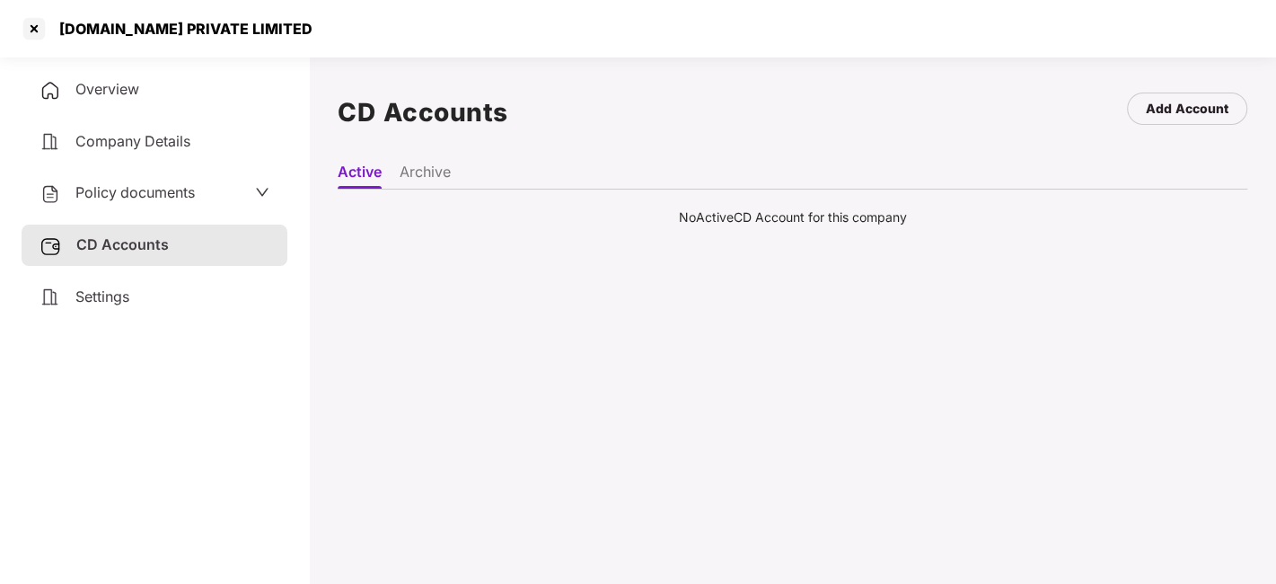
click at [85, 83] on span "Overview" at bounding box center [107, 89] width 64 height 18
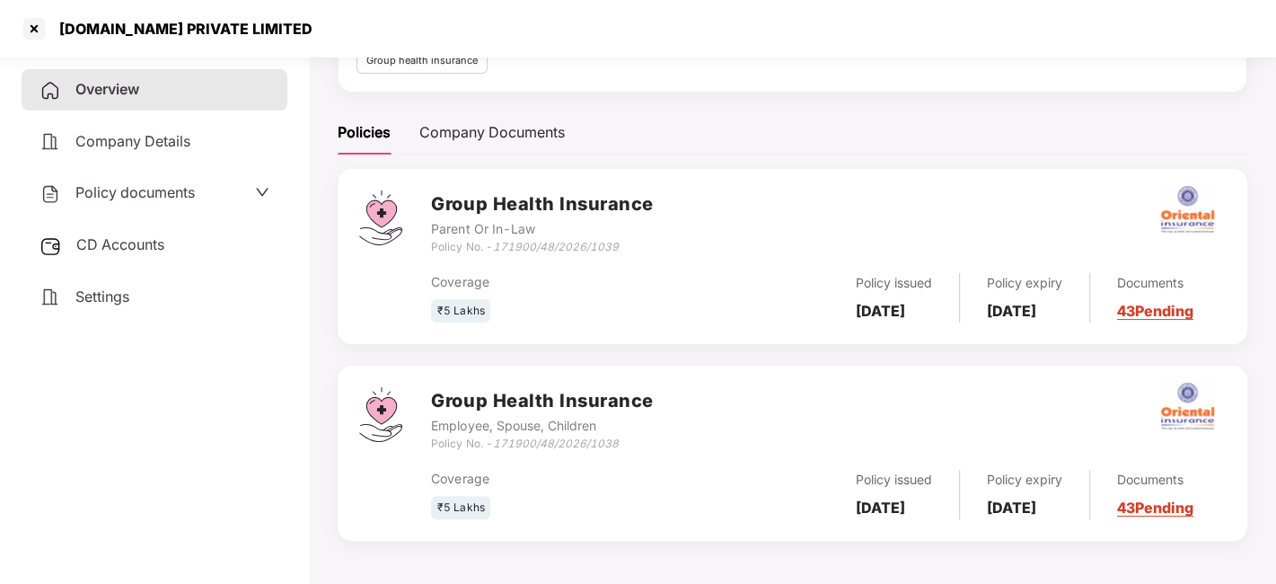
scroll to position [209, 0]
